Goal: Transaction & Acquisition: Purchase product/service

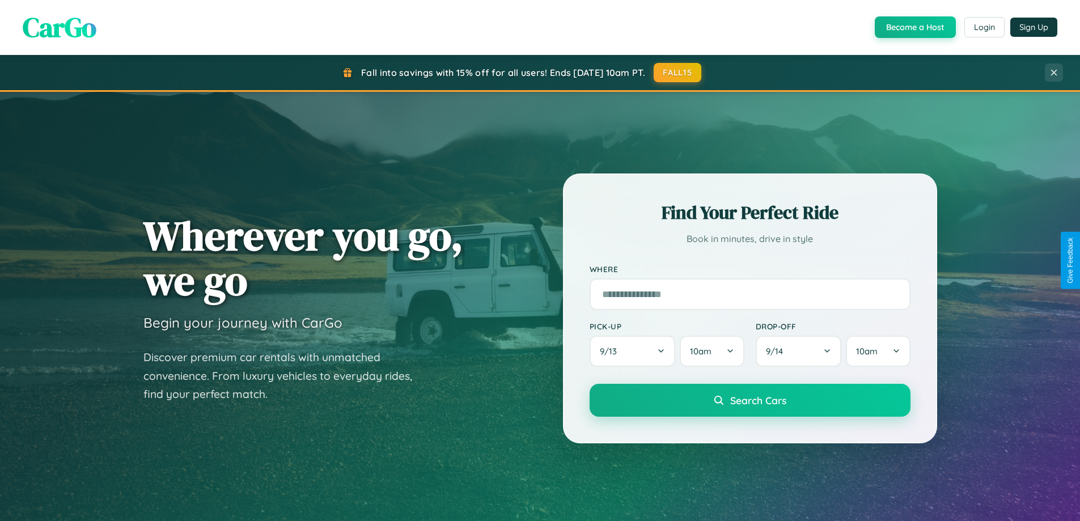
scroll to position [489, 0]
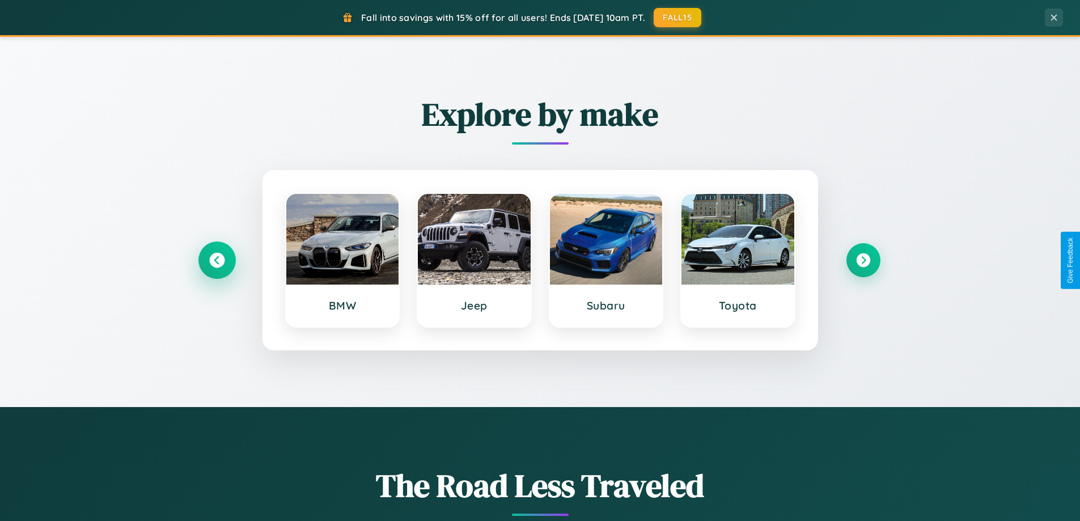
click at [217, 260] on icon at bounding box center [216, 260] width 15 height 15
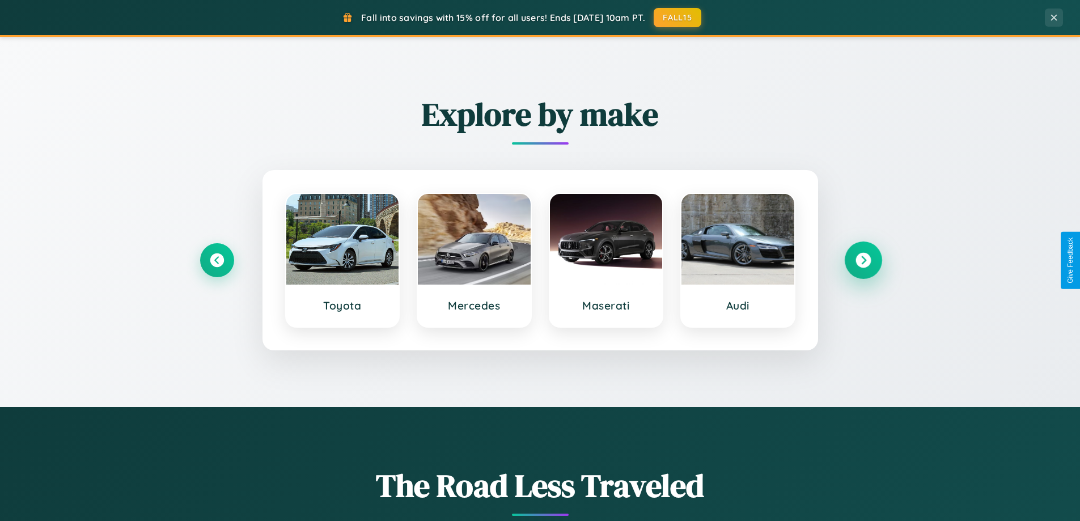
click at [863, 260] on icon at bounding box center [863, 260] width 15 height 15
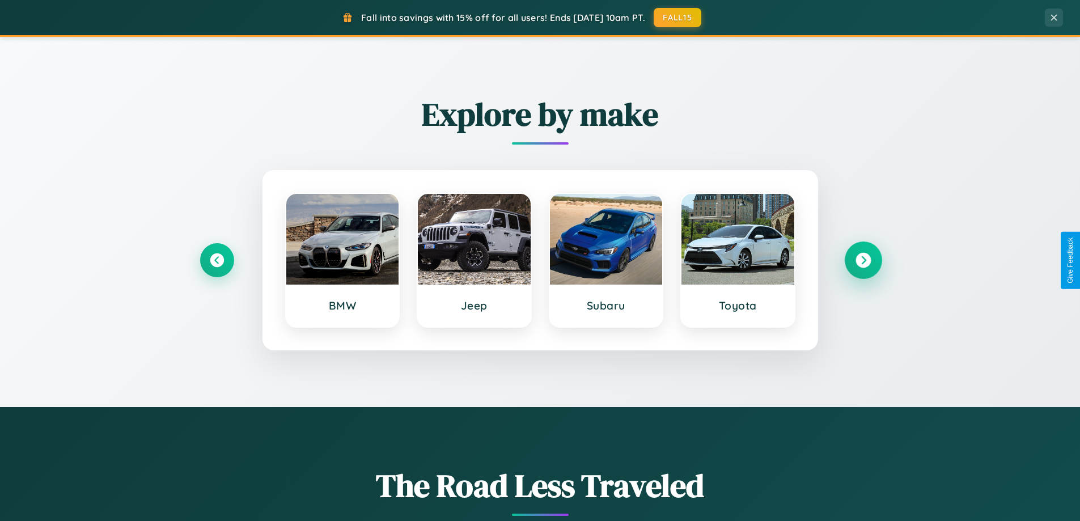
click at [863, 260] on icon at bounding box center [863, 260] width 15 height 15
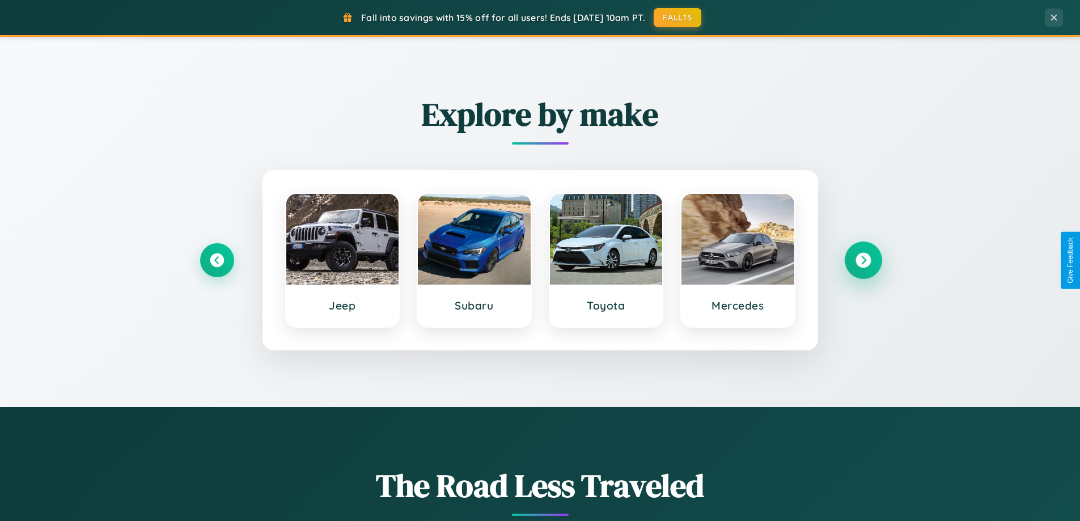
click at [863, 260] on icon at bounding box center [863, 260] width 15 height 15
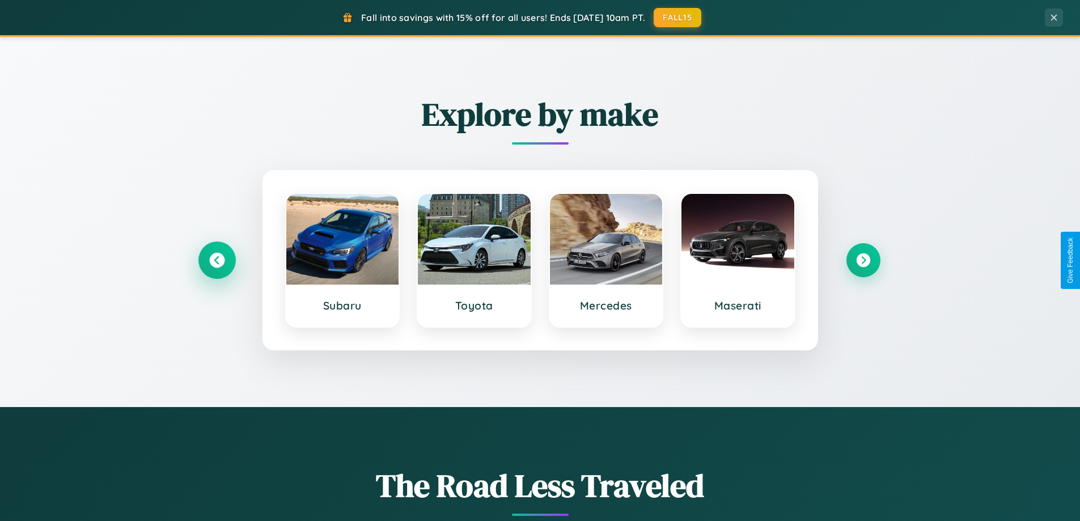
click at [217, 260] on icon at bounding box center [216, 260] width 15 height 15
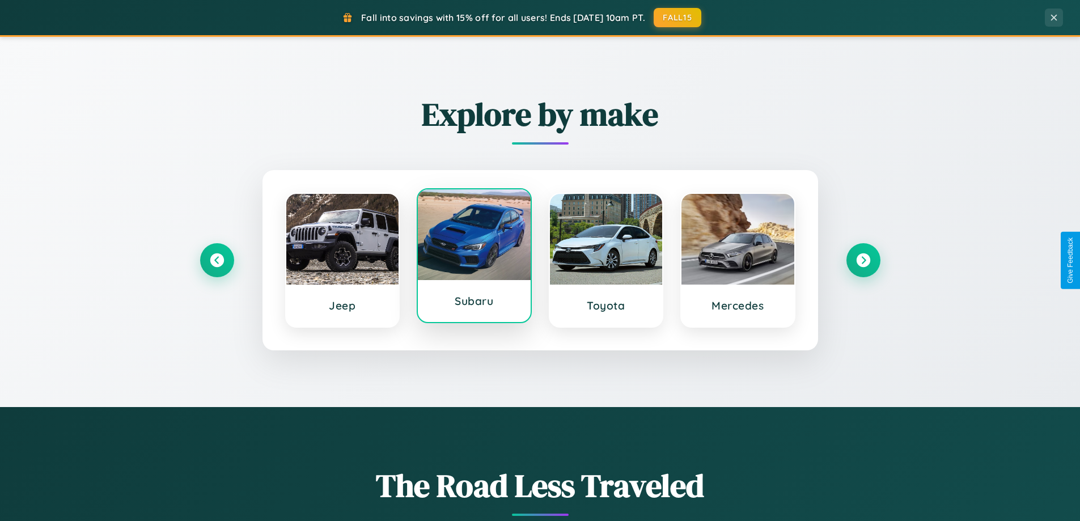
click at [474, 256] on div at bounding box center [474, 234] width 113 height 91
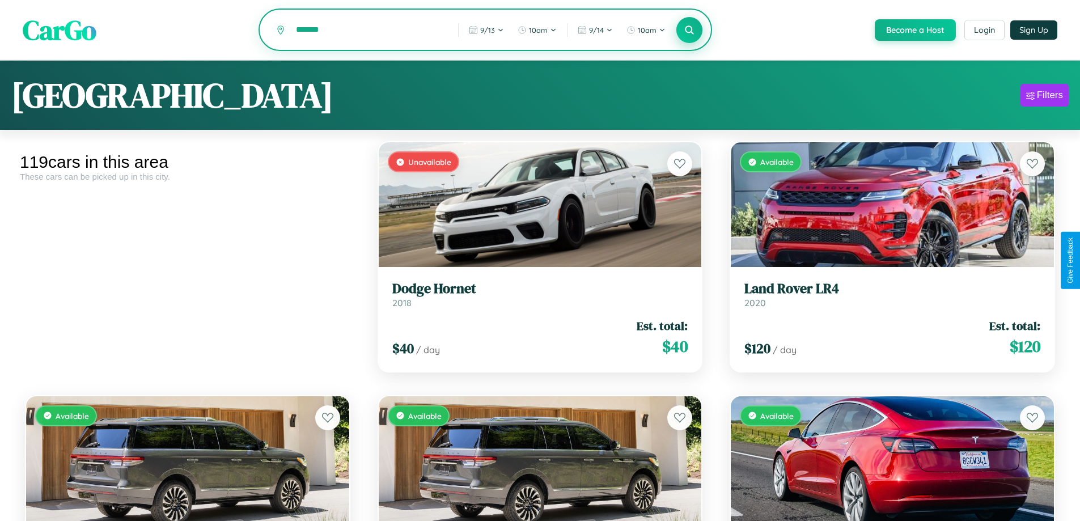
type input "*******"
click at [689, 30] on icon at bounding box center [689, 29] width 11 height 11
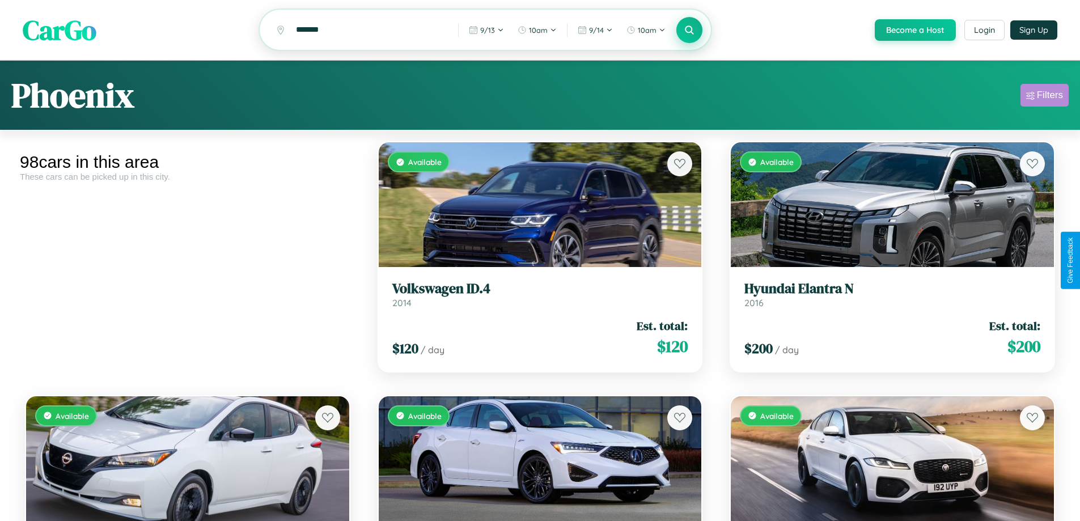
click at [1045, 97] on div "Filters" at bounding box center [1050, 95] width 26 height 11
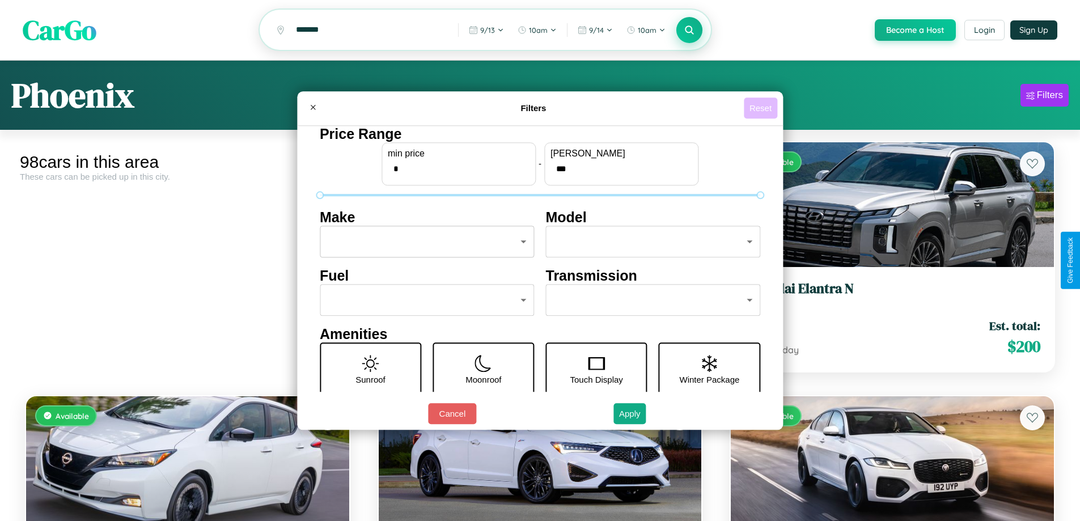
click at [762, 108] on button "Reset" at bounding box center [760, 108] width 33 height 21
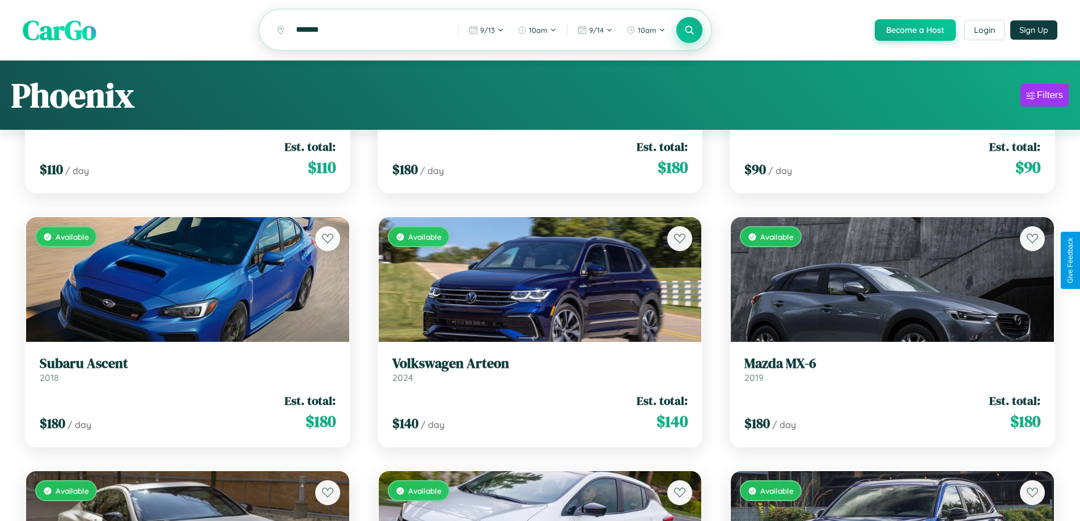
scroll to position [2445, 0]
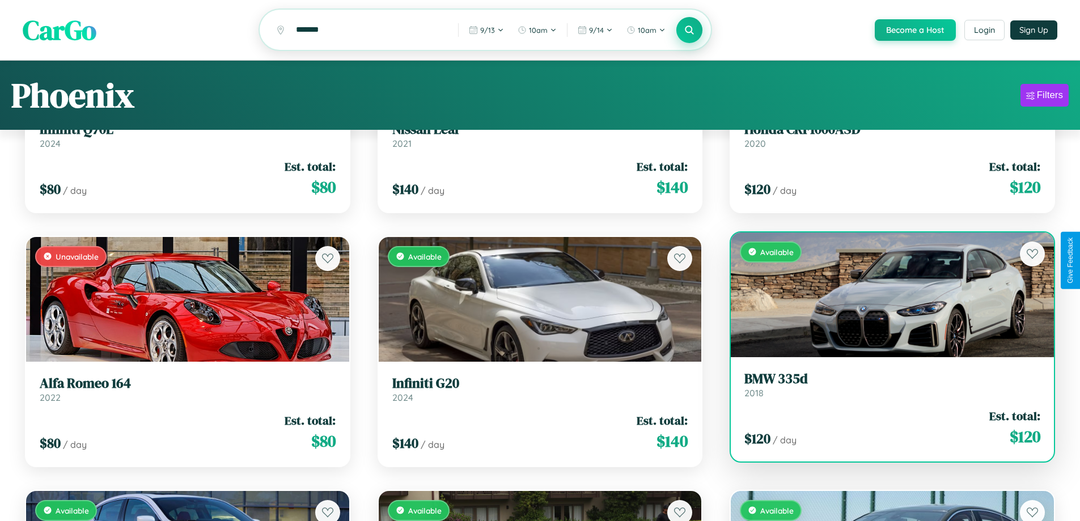
click at [885, 387] on h3 "BMW 335d" at bounding box center [893, 379] width 296 height 16
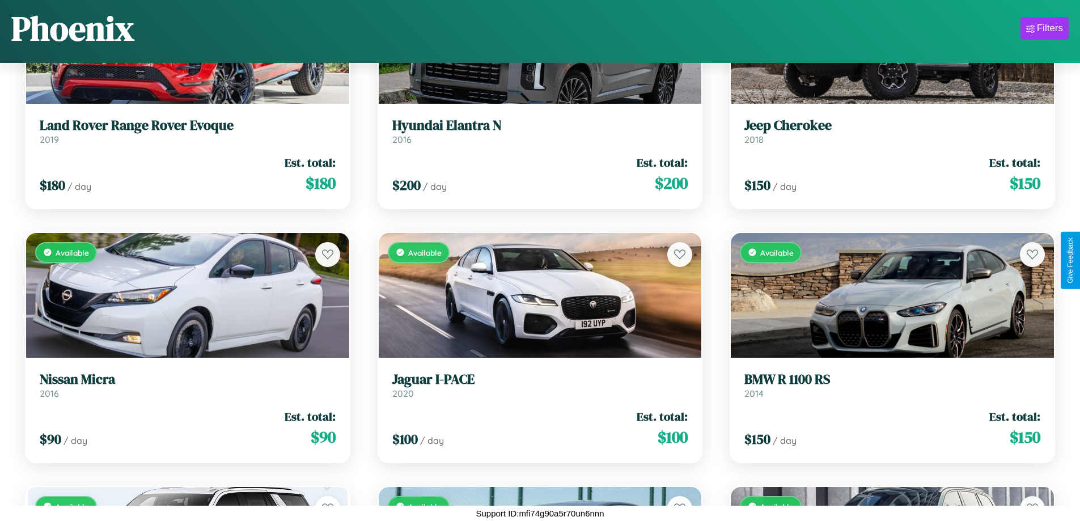
scroll to position [6000, 0]
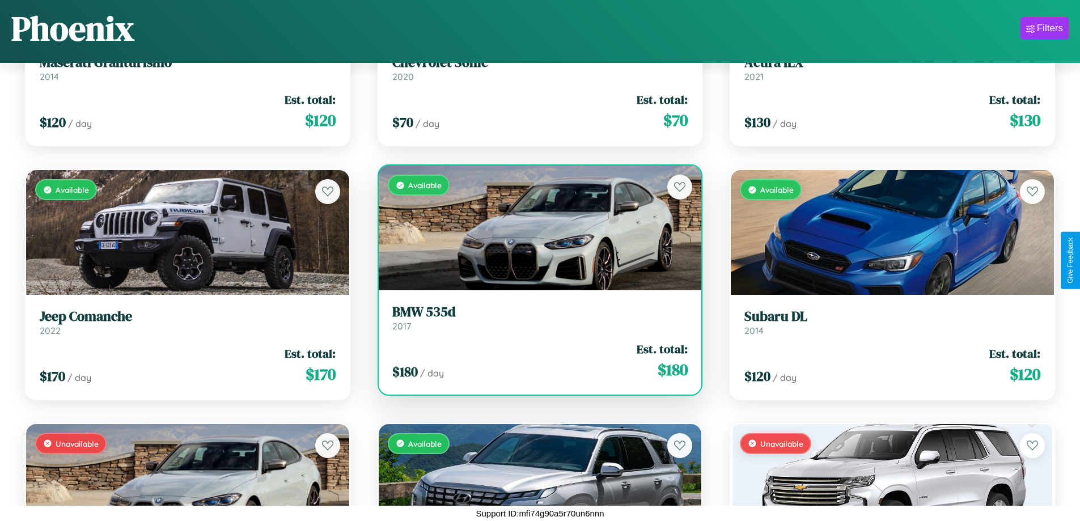
click at [535, 318] on h3 "BMW 535d" at bounding box center [540, 312] width 296 height 16
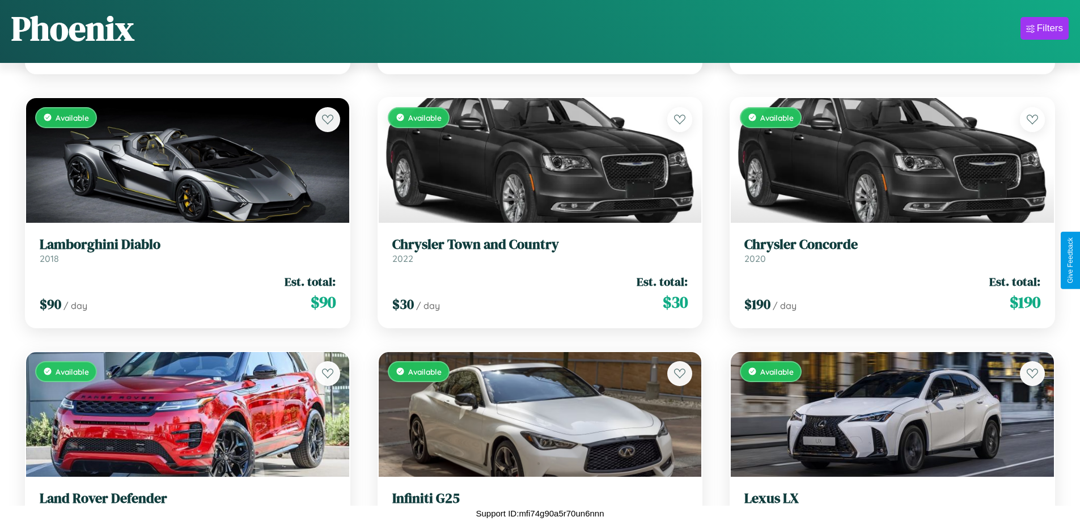
scroll to position [7960, 0]
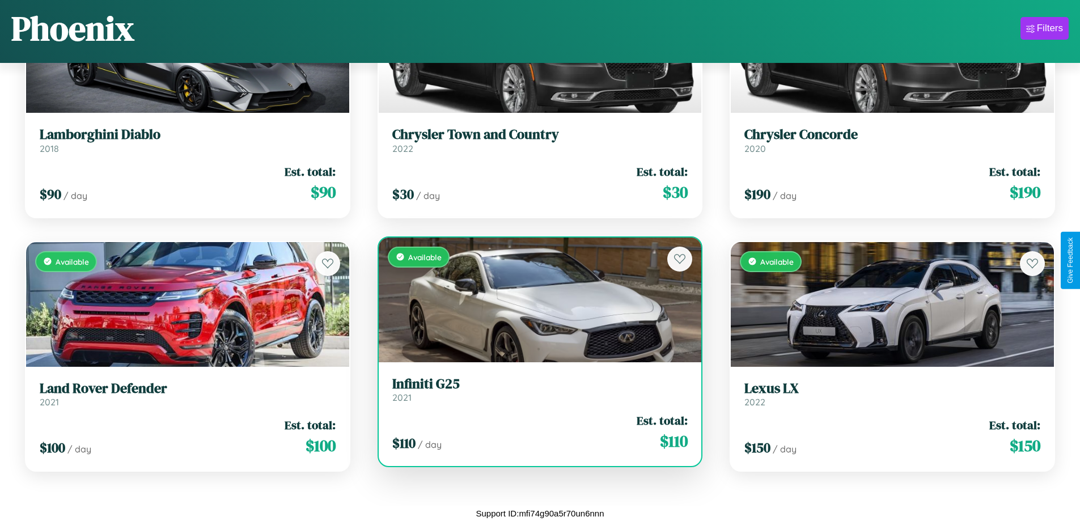
click at [535, 390] on h3 "Infiniti G25" at bounding box center [540, 384] width 296 height 16
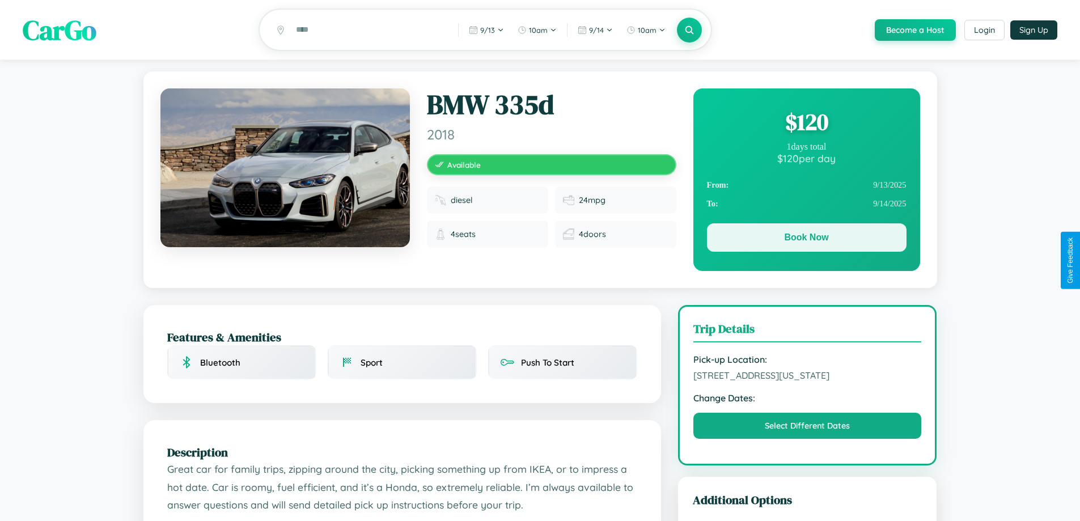
click at [806, 240] on button "Book Now" at bounding box center [807, 237] width 200 height 28
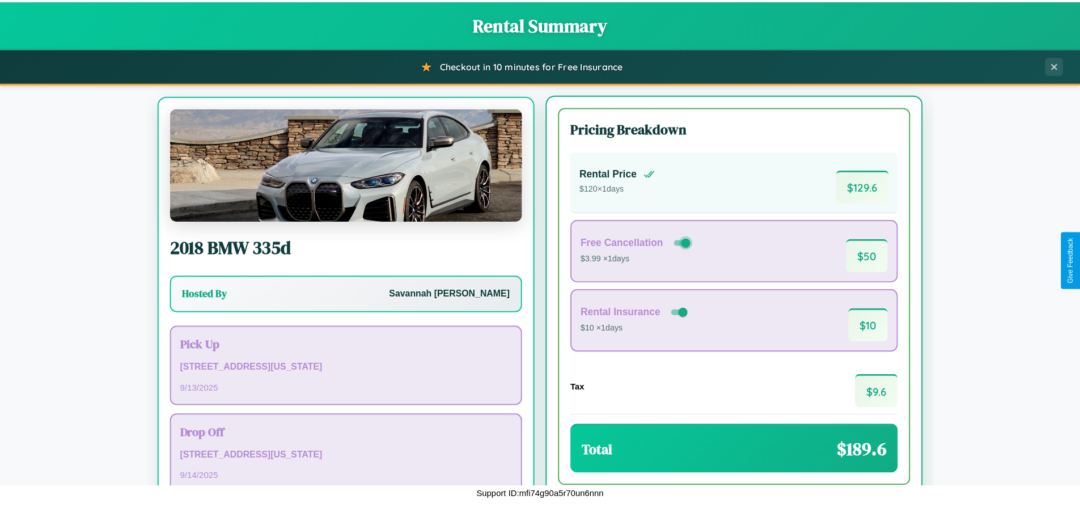
scroll to position [53, 0]
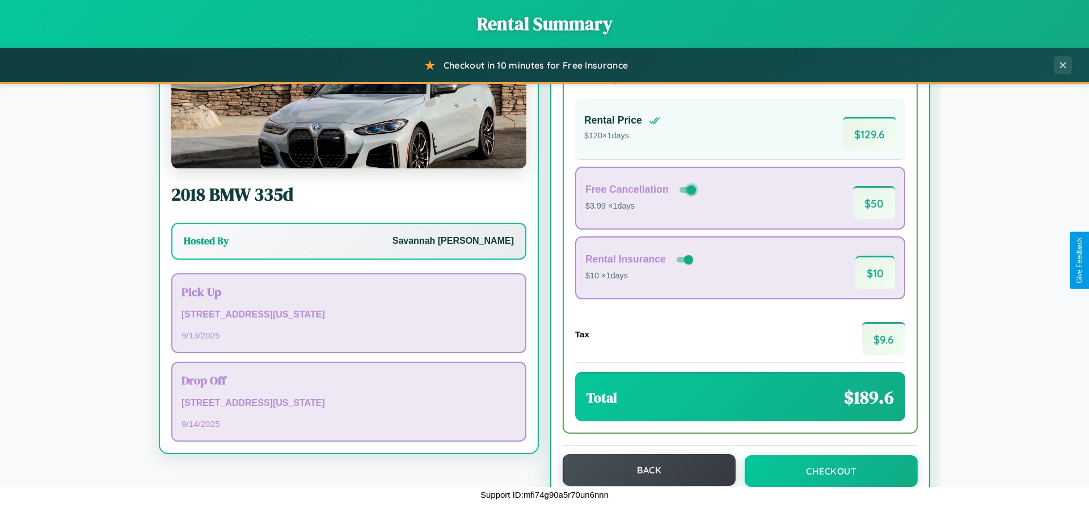
click at [644, 470] on button "Back" at bounding box center [649, 470] width 173 height 32
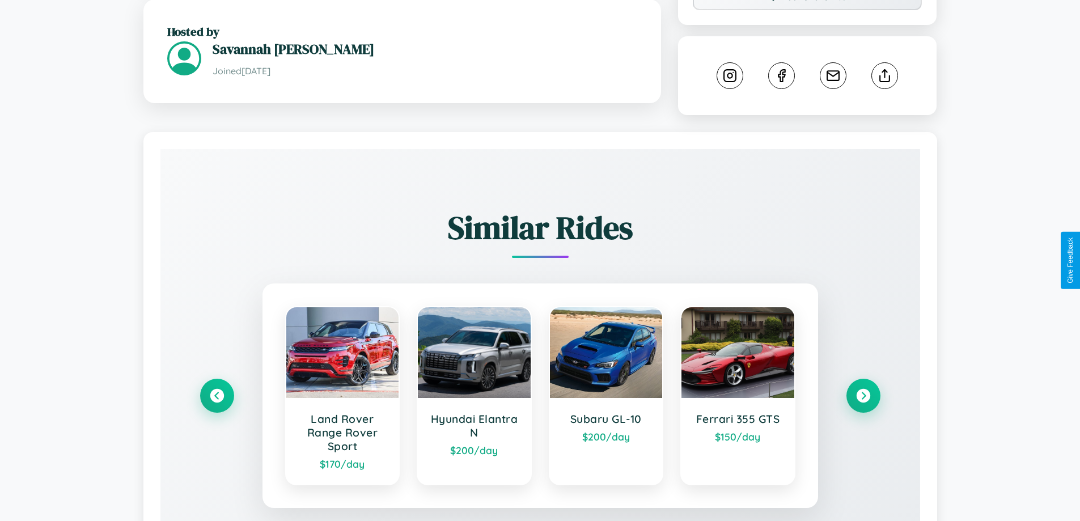
scroll to position [645, 0]
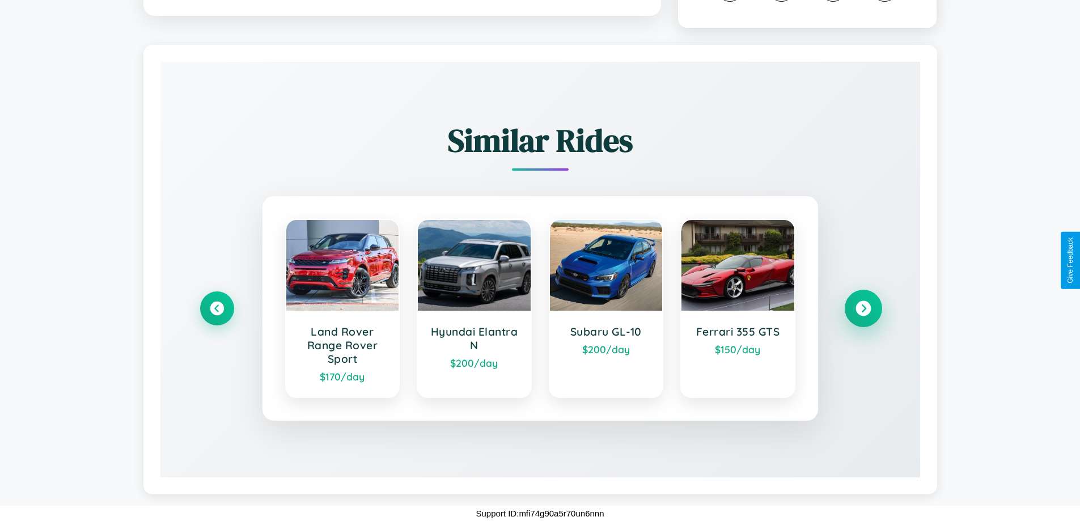
click at [863, 308] on icon at bounding box center [863, 308] width 15 height 15
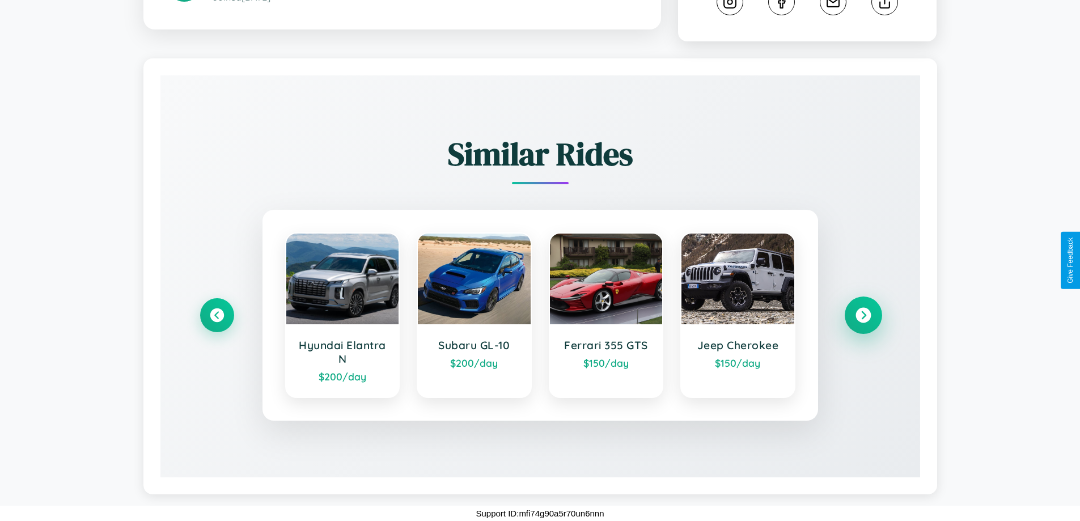
click at [863, 315] on icon at bounding box center [863, 315] width 15 height 15
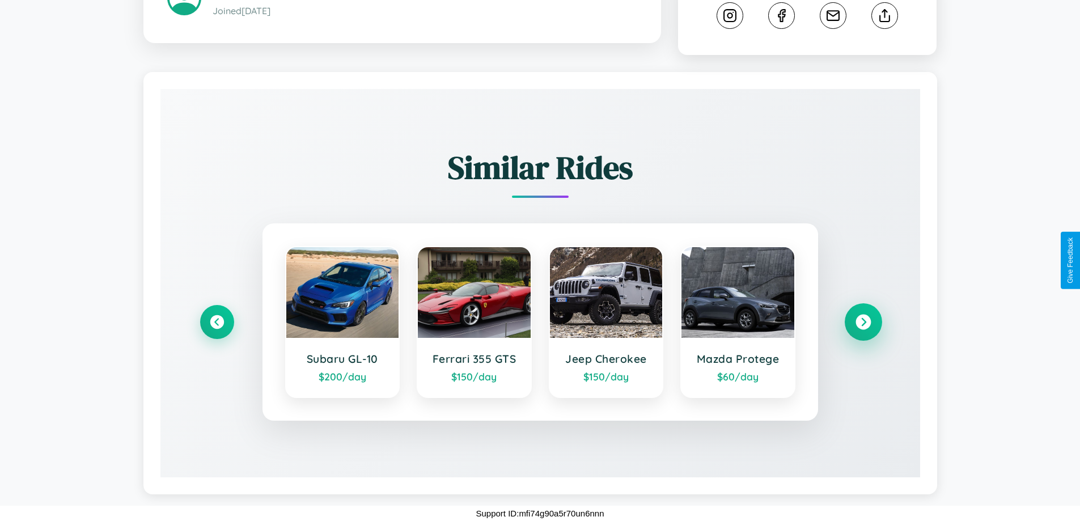
click at [863, 322] on icon at bounding box center [863, 322] width 15 height 15
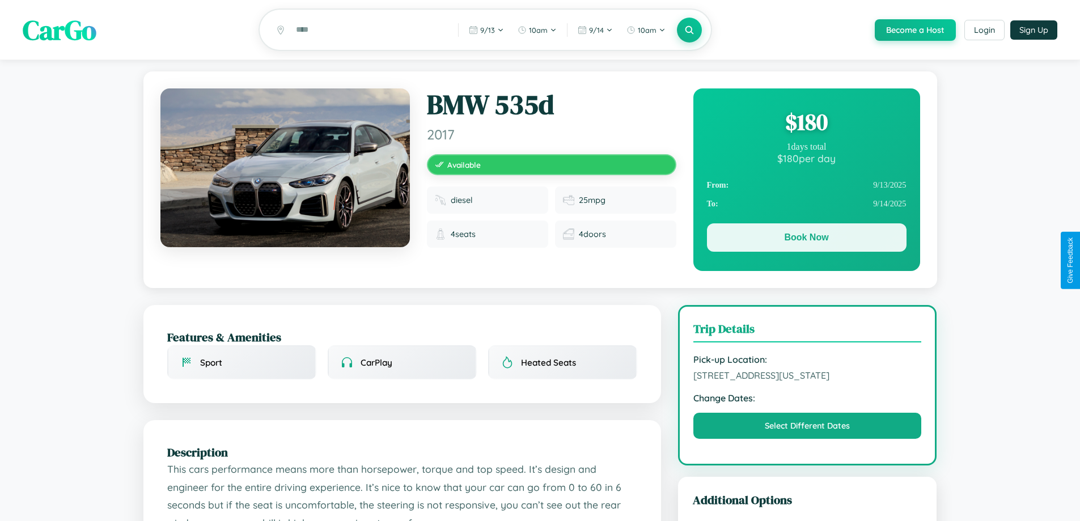
click at [806, 240] on button "Book Now" at bounding box center [807, 237] width 200 height 28
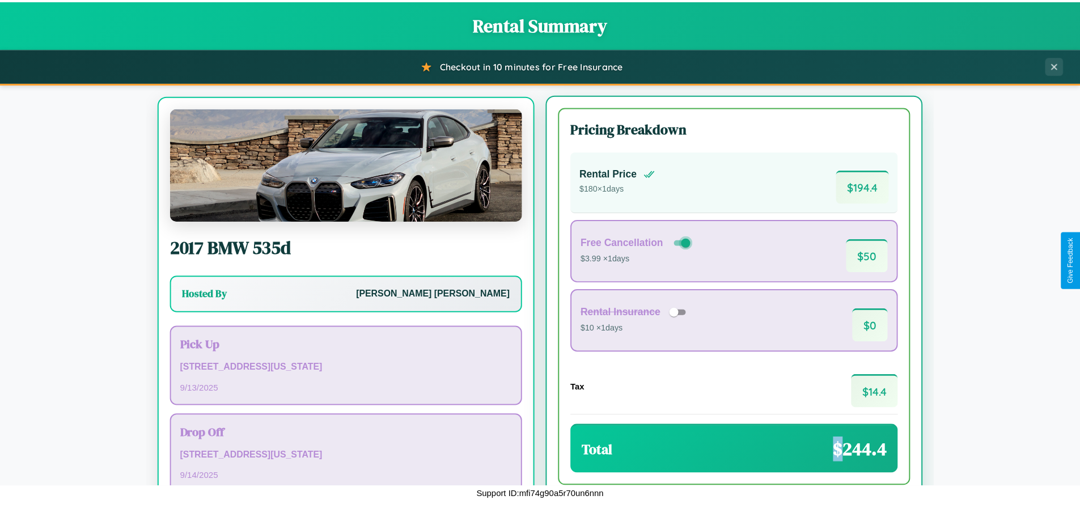
scroll to position [53, 0]
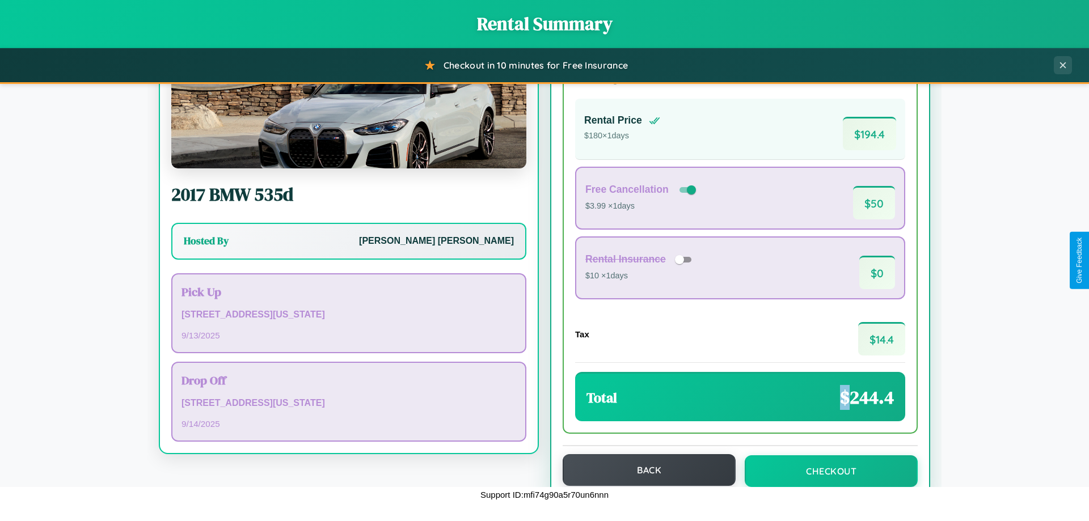
click at [644, 470] on button "Back" at bounding box center [649, 470] width 173 height 32
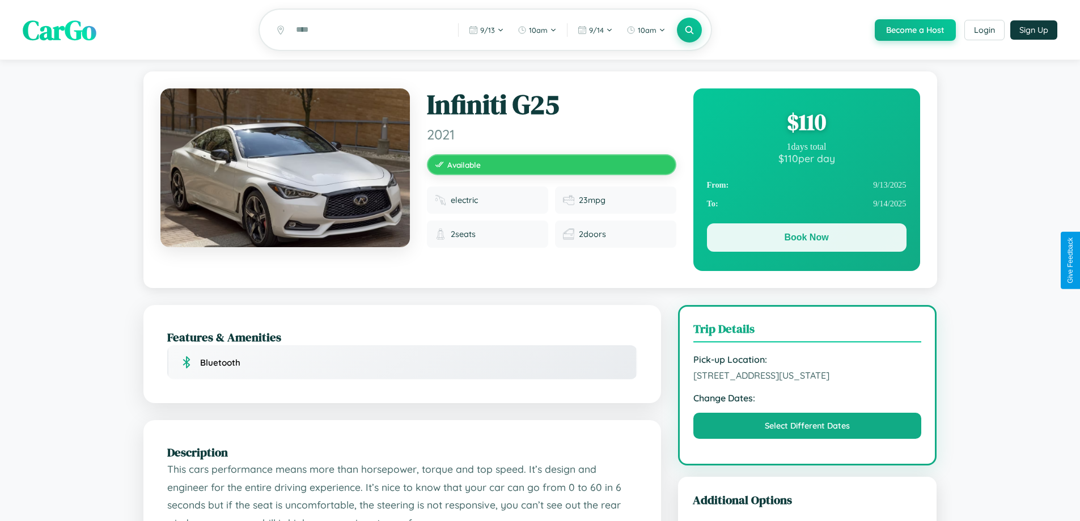
click at [806, 239] on button "Book Now" at bounding box center [807, 237] width 200 height 28
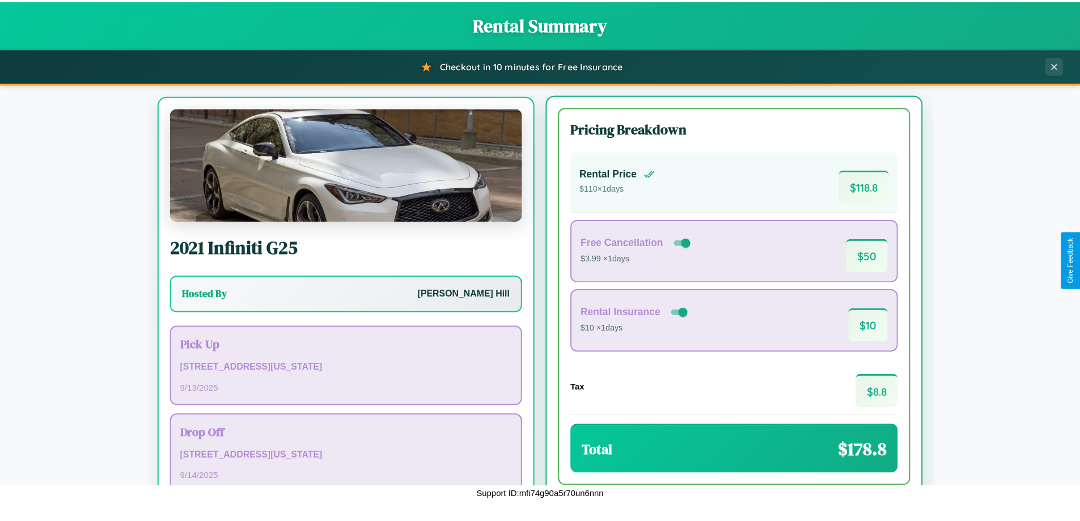
scroll to position [53, 0]
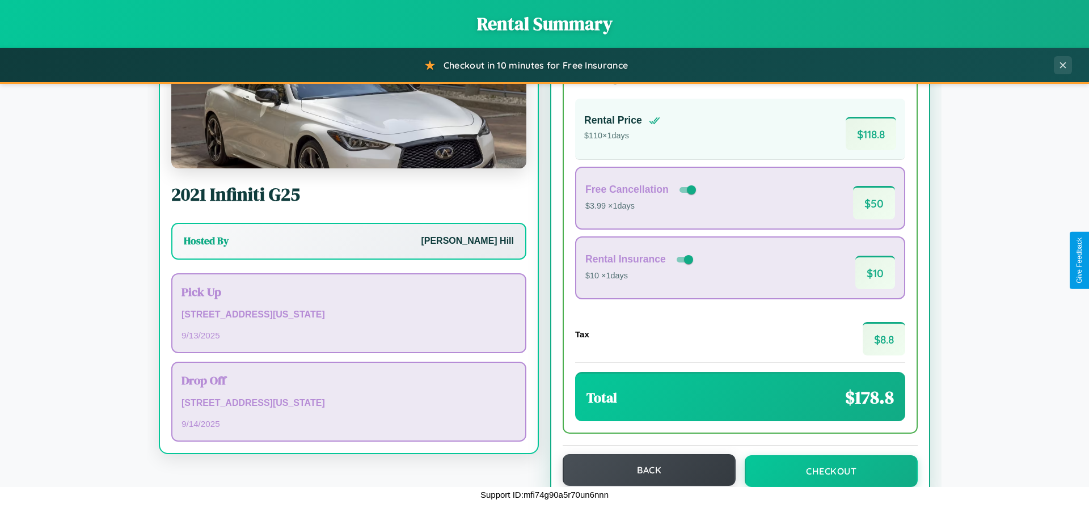
click at [644, 471] on button "Back" at bounding box center [649, 470] width 173 height 32
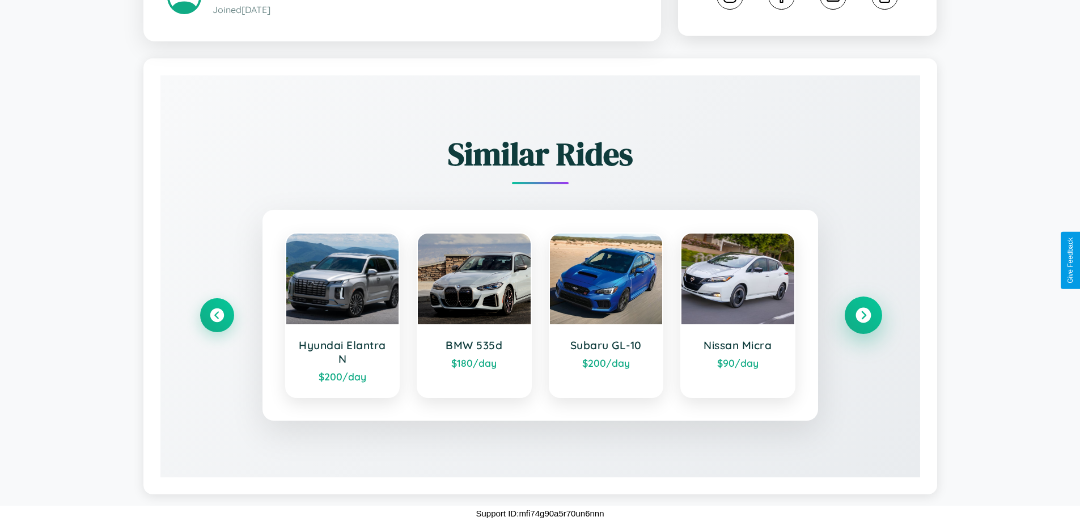
click at [863, 315] on icon at bounding box center [863, 315] width 15 height 15
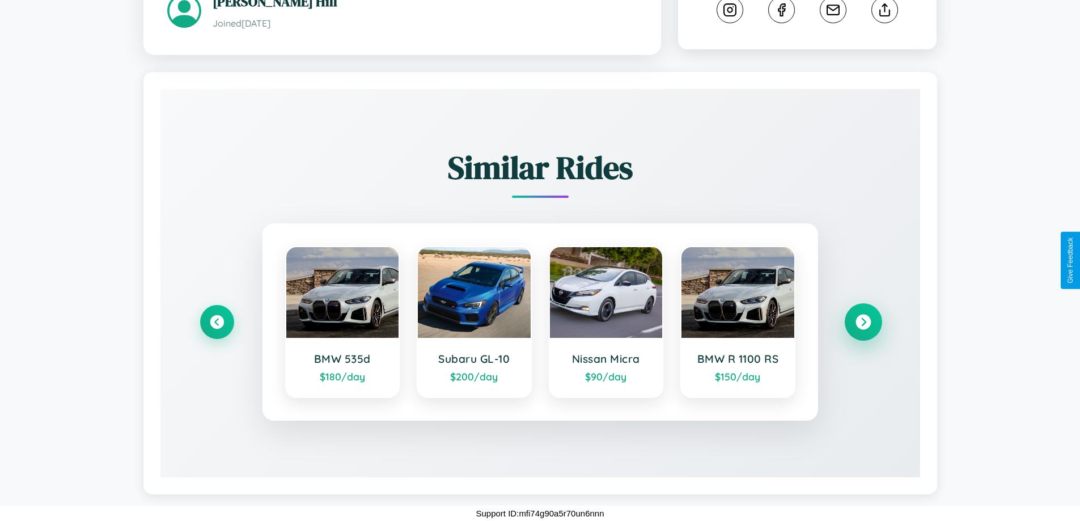
scroll to position [629, 0]
click at [863, 322] on icon at bounding box center [863, 322] width 15 height 15
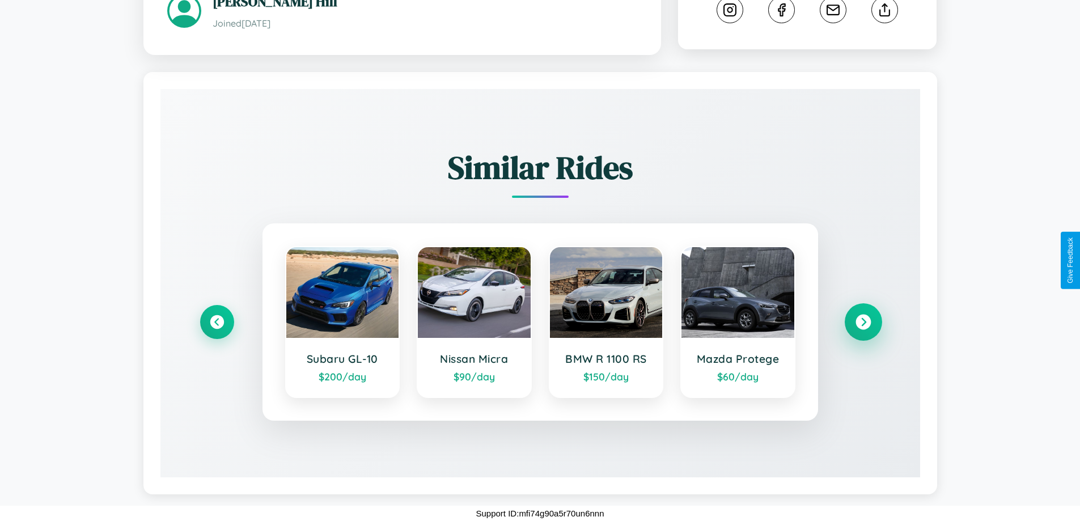
click at [863, 322] on icon at bounding box center [863, 322] width 15 height 15
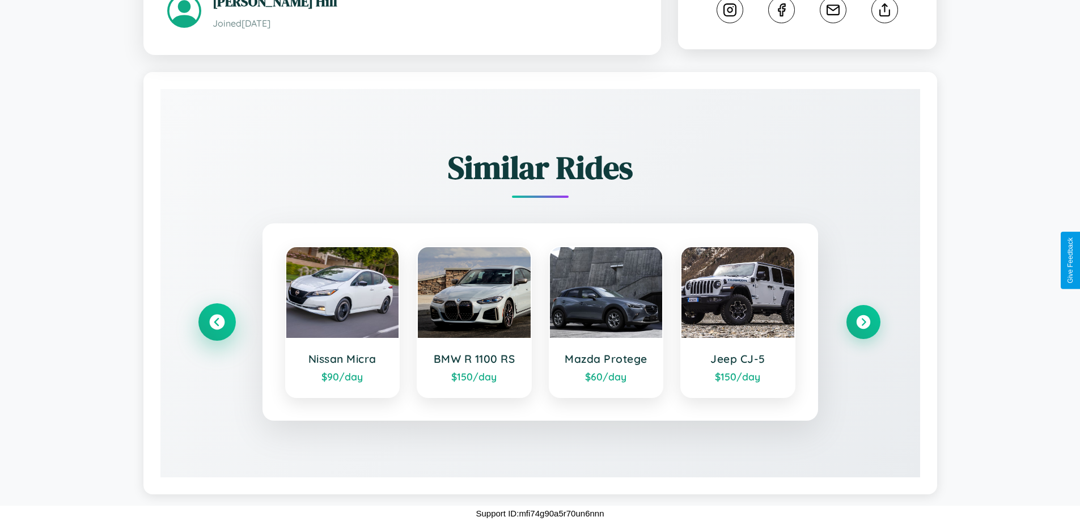
click at [217, 322] on icon at bounding box center [216, 322] width 15 height 15
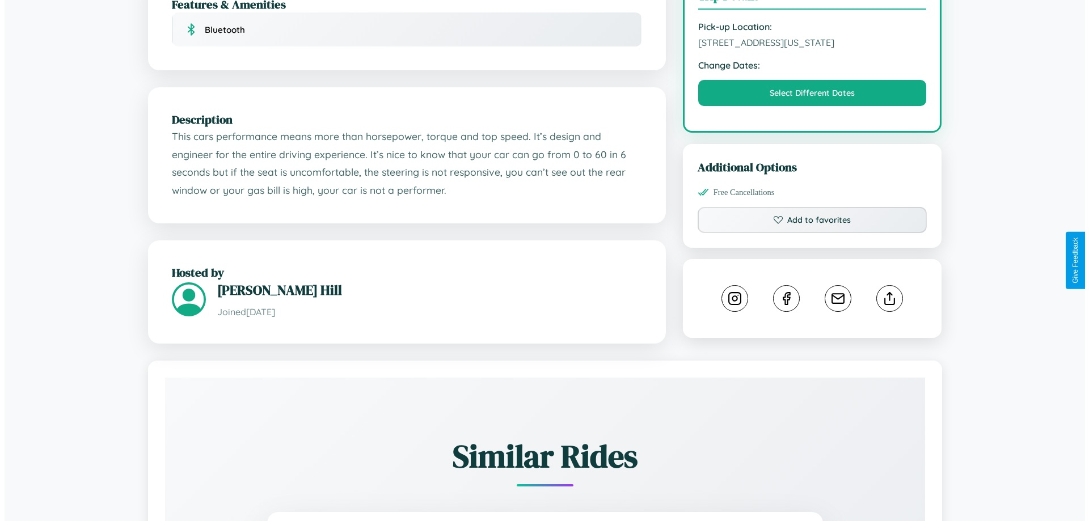
scroll to position [306, 0]
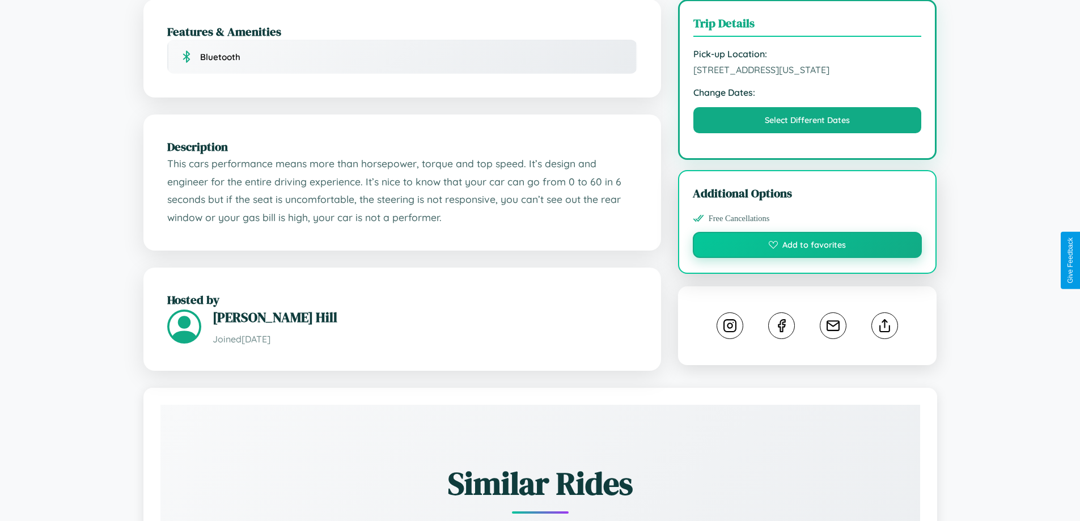
click at [808, 258] on button "Add to favorites" at bounding box center [808, 245] width 230 height 26
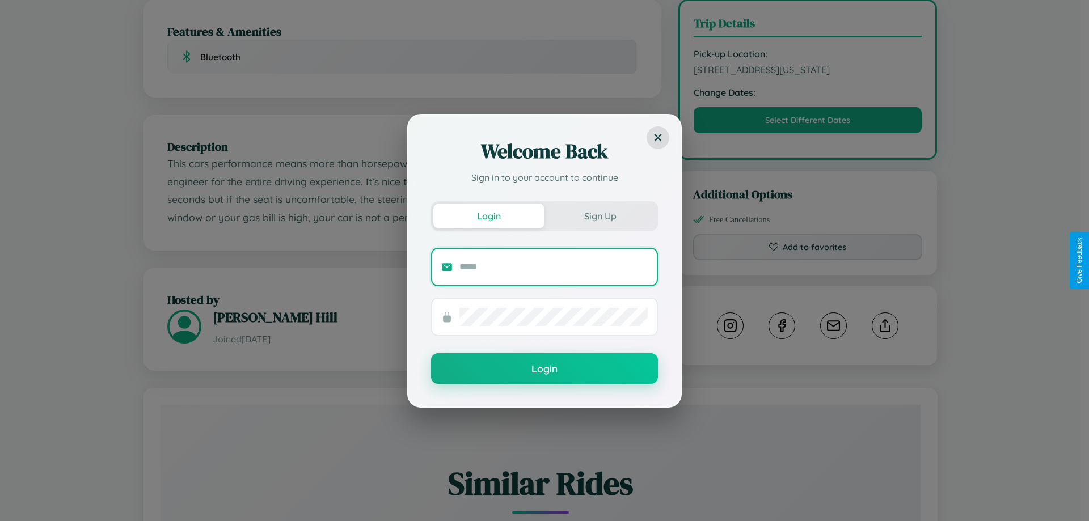
click at [553, 267] on input "text" at bounding box center [553, 267] width 188 height 18
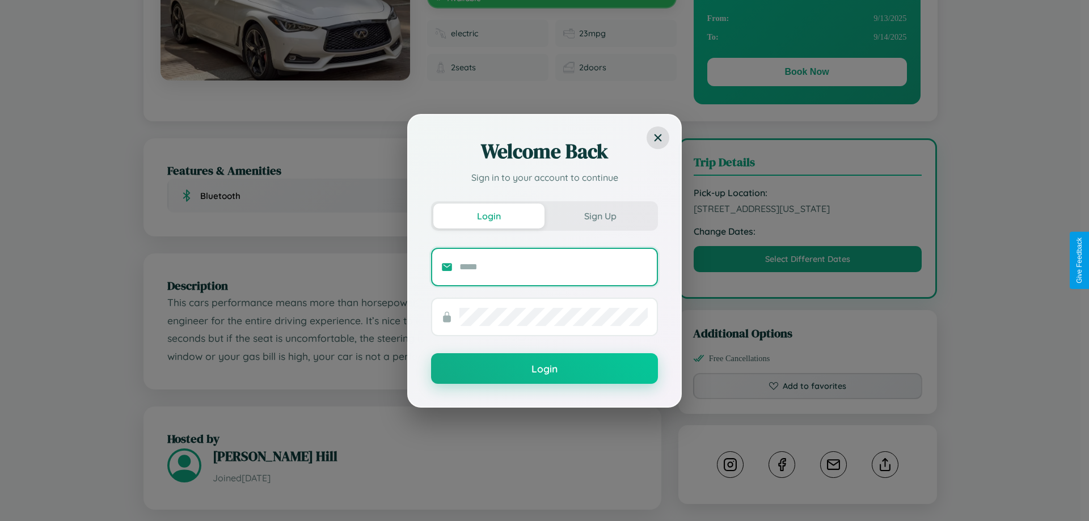
scroll to position [0, 0]
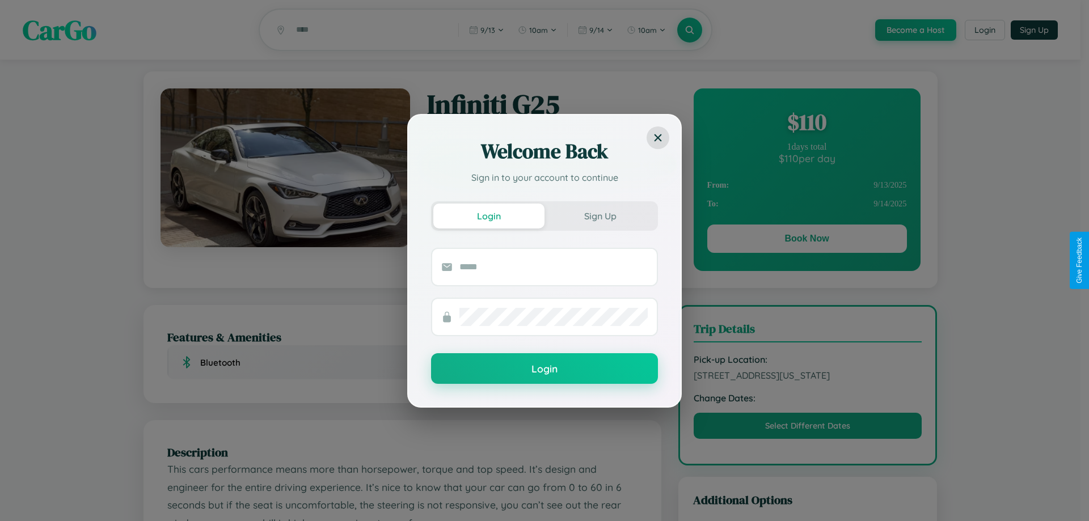
click at [806, 240] on div "Welcome Back Sign in to your account to continue Login Sign Up Login" at bounding box center [544, 260] width 1089 height 521
